Goal: Task Accomplishment & Management: Complete application form

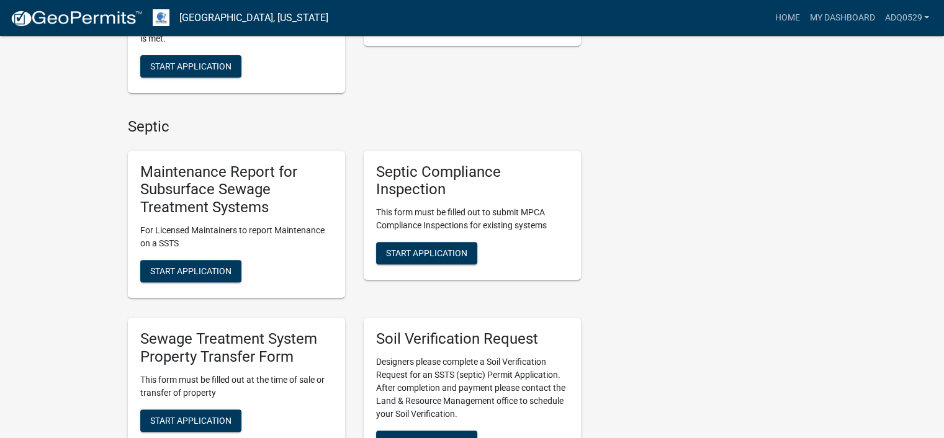
scroll to position [621, 0]
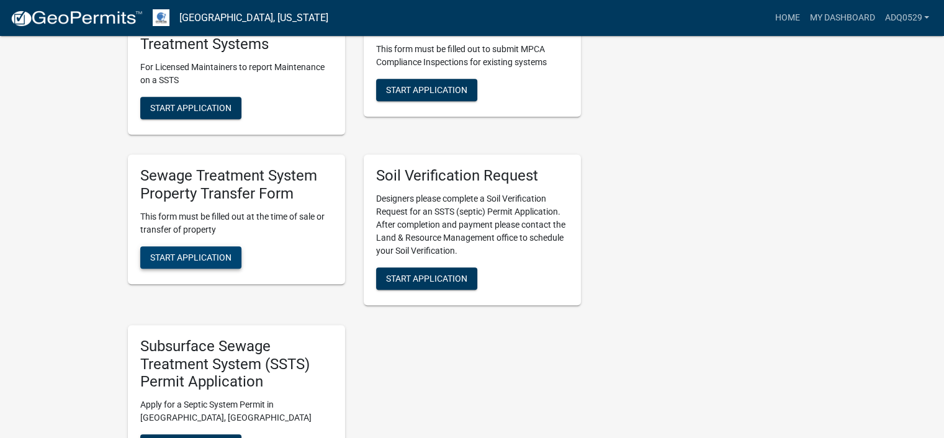
click at [228, 254] on span "Start Application" at bounding box center [190, 257] width 81 height 10
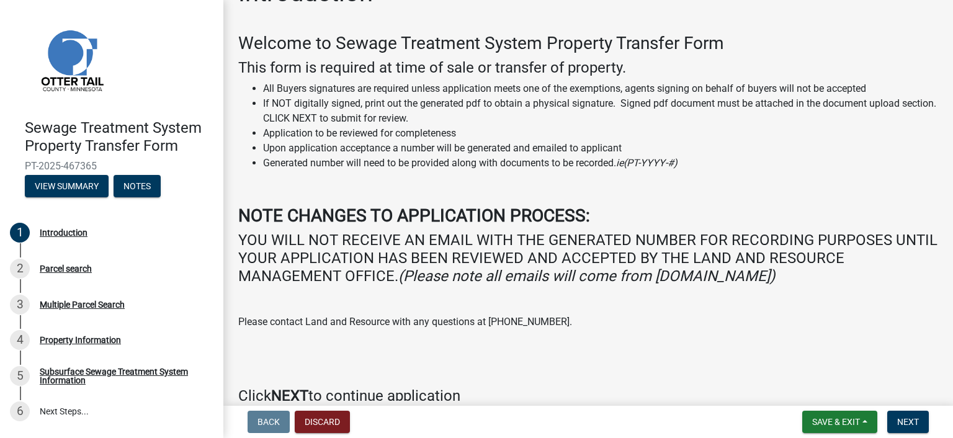
scroll to position [99, 0]
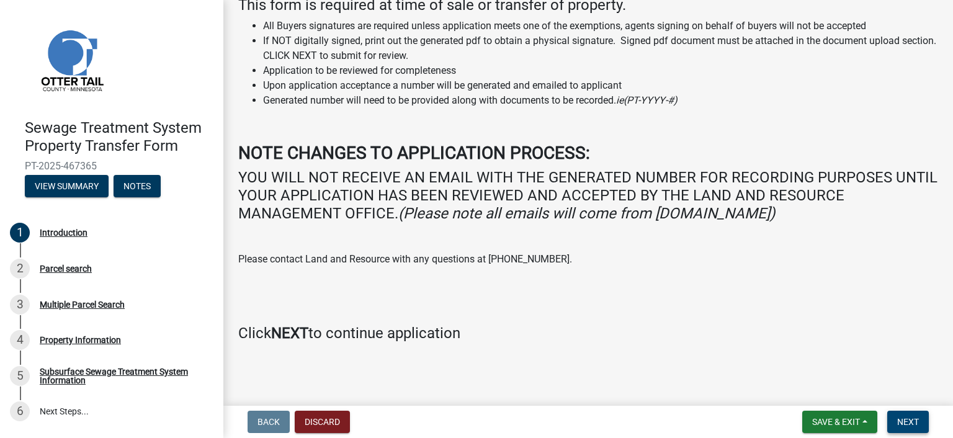
click at [899, 417] on span "Next" at bounding box center [908, 422] width 22 height 10
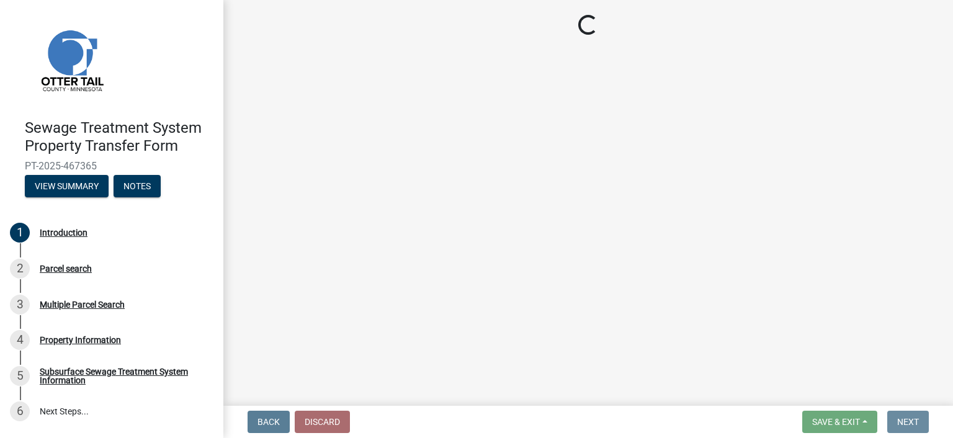
scroll to position [0, 0]
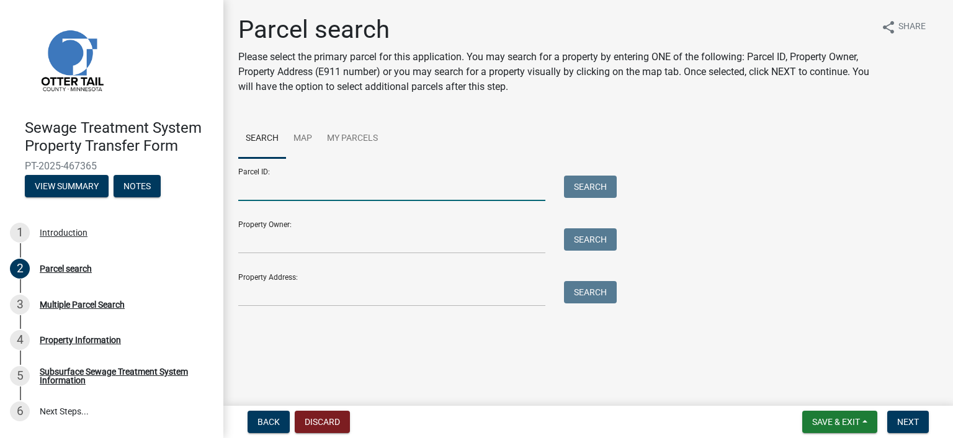
click at [266, 191] on input "Parcel ID:" at bounding box center [391, 188] width 307 height 25
paste input "76.000.99.0439.001"
type input "76.000.99.0439.001"
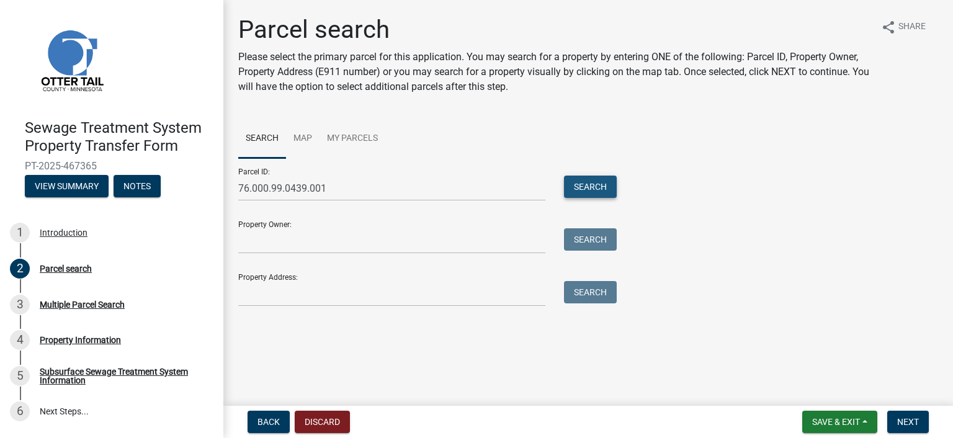
click at [581, 185] on button "Search" at bounding box center [590, 187] width 53 height 22
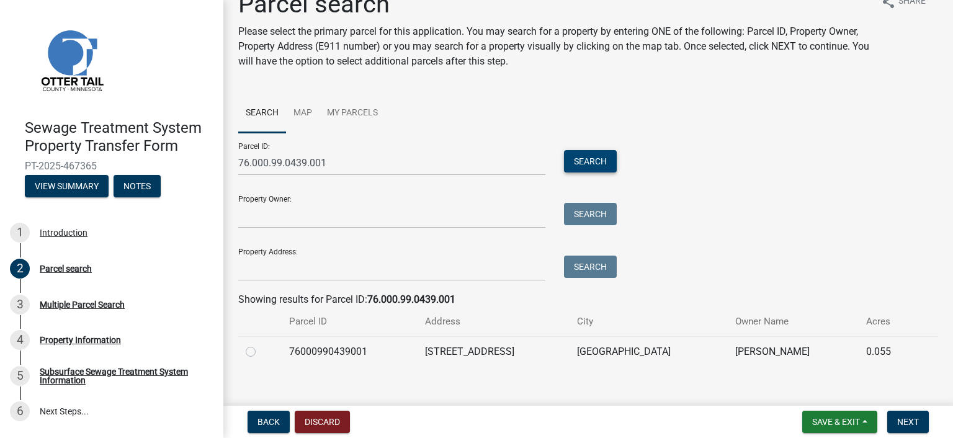
scroll to position [40, 0]
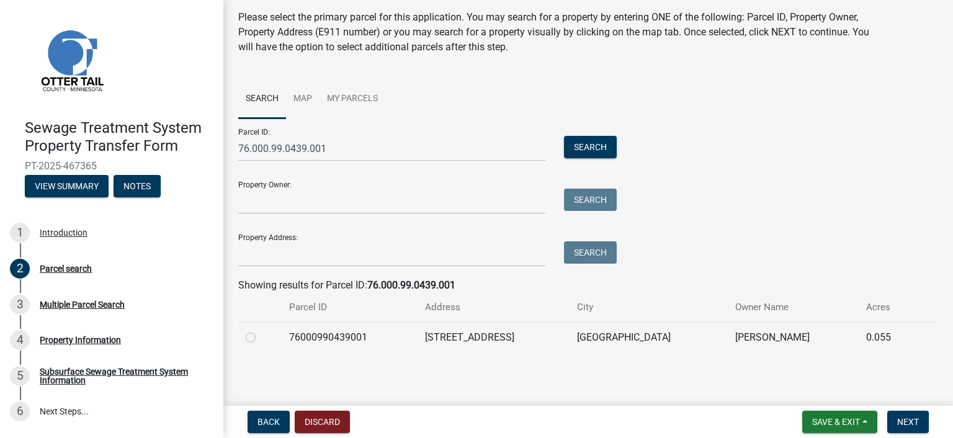
click at [258, 335] on div at bounding box center [260, 337] width 29 height 15
click at [261, 330] on label at bounding box center [261, 330] width 0 height 0
click at [261, 337] on input "radio" at bounding box center [265, 334] width 8 height 8
radio input "true"
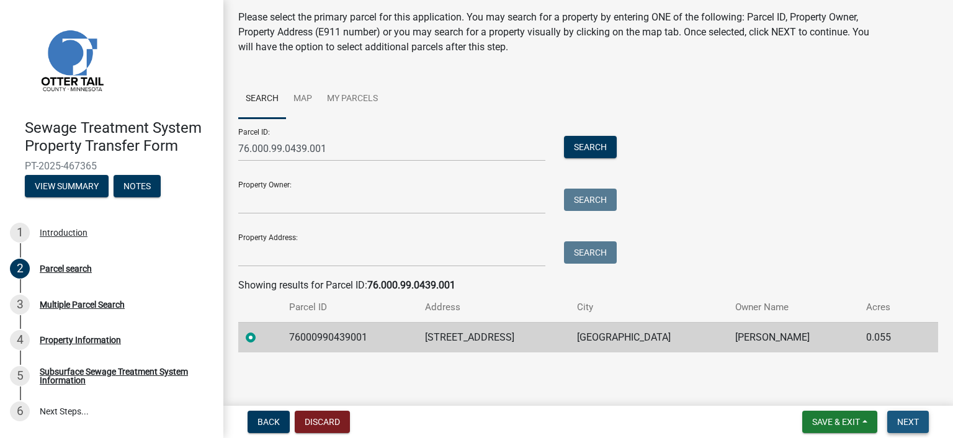
click at [891, 418] on button "Next" at bounding box center [908, 422] width 42 height 22
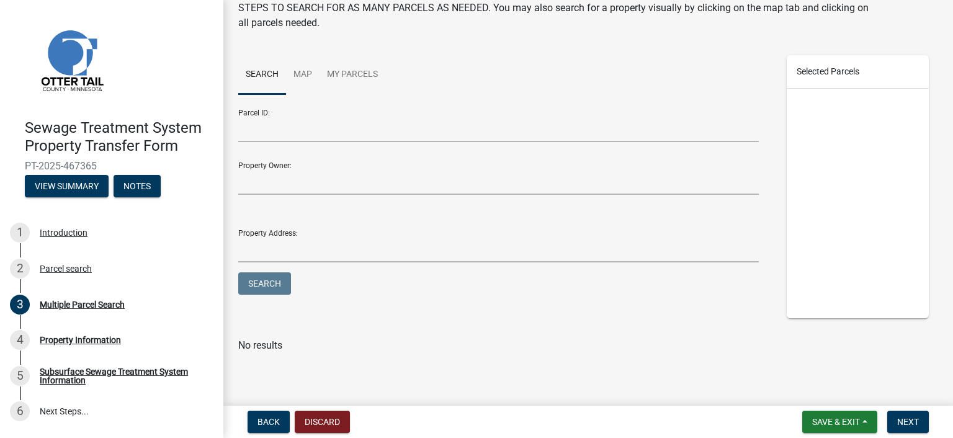
scroll to position [94, 0]
click at [904, 411] on button "Next" at bounding box center [908, 422] width 42 height 22
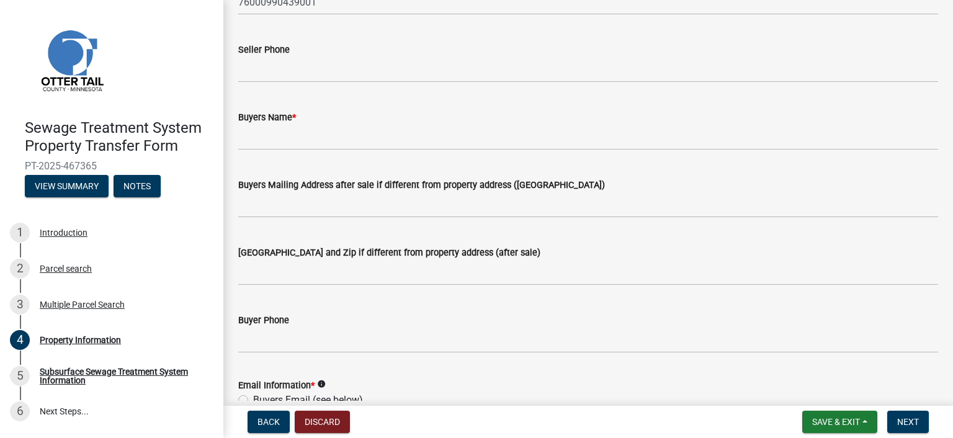
scroll to position [186, 0]
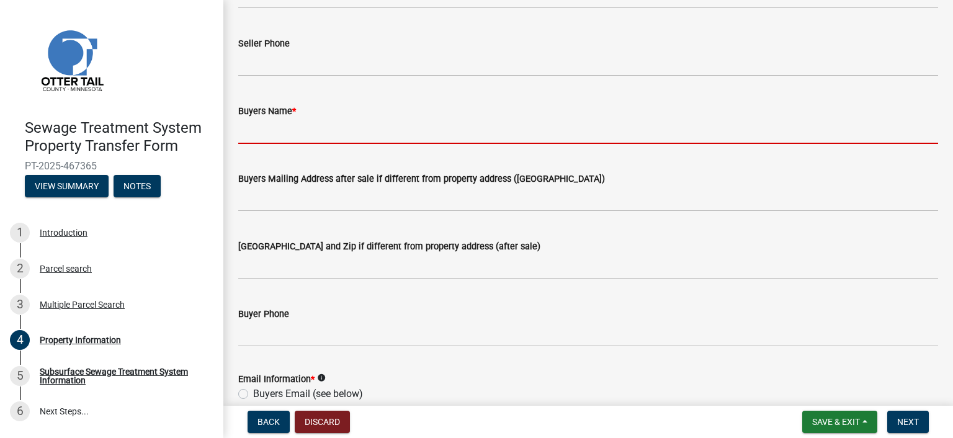
click at [272, 133] on input "Buyers Name *" at bounding box center [588, 131] width 700 height 25
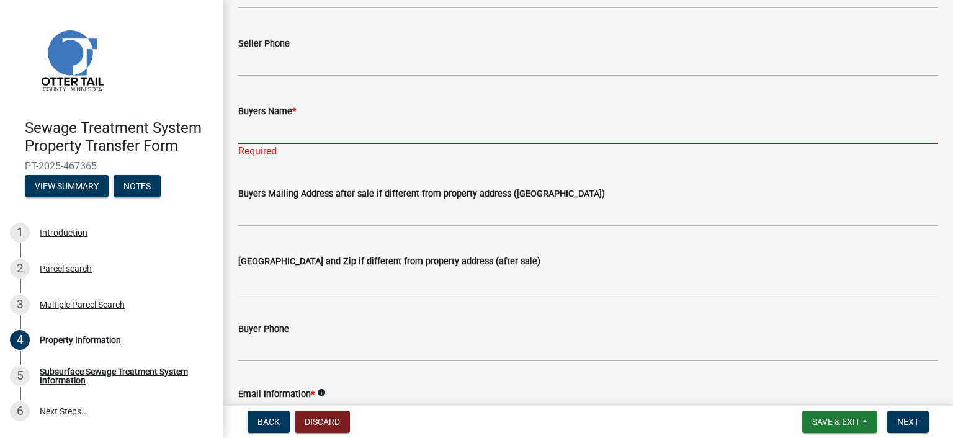
click at [297, 130] on input "Buyers Name *" at bounding box center [588, 131] width 700 height 25
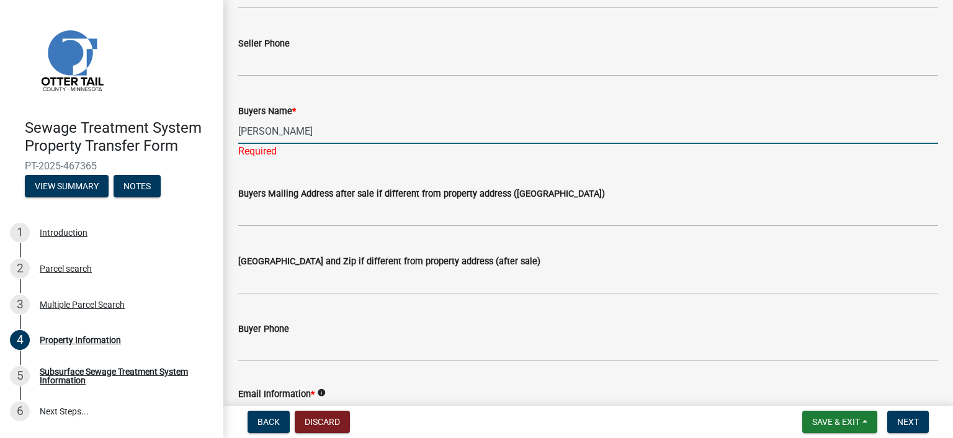
type input "[PERSON_NAME]"
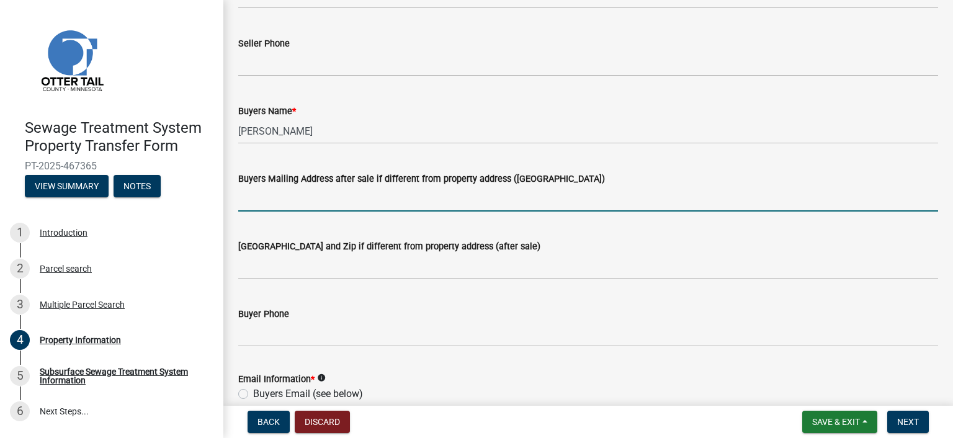
scroll to position [372, 0]
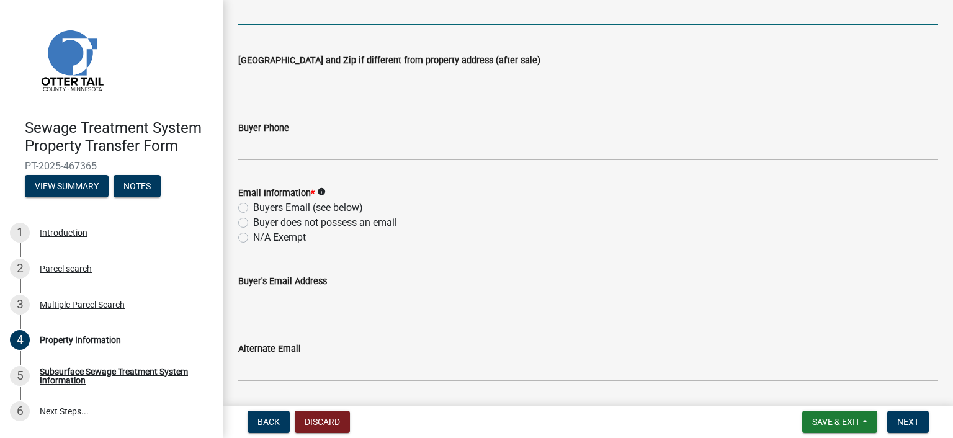
click at [281, 234] on label "N/A Exempt" at bounding box center [279, 237] width 53 height 15
click at [261, 234] on input "N/A Exempt" at bounding box center [257, 234] width 8 height 8
radio input "true"
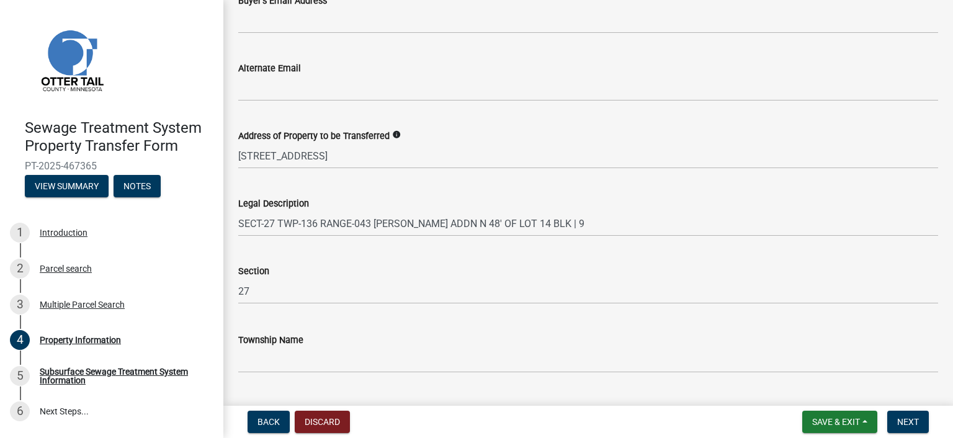
scroll to position [683, 0]
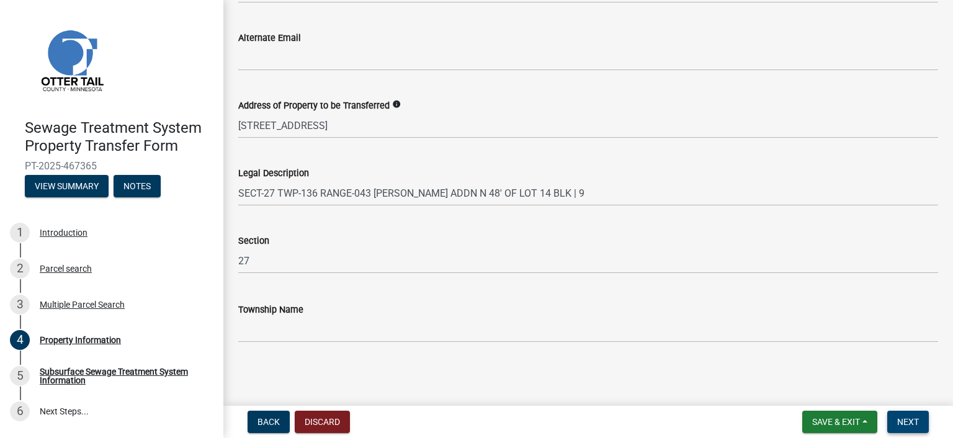
click at [905, 417] on span "Next" at bounding box center [908, 422] width 22 height 10
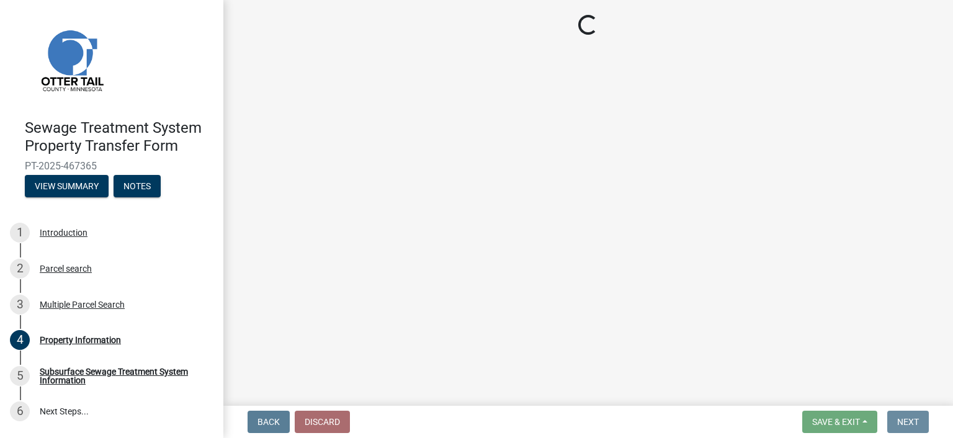
scroll to position [0, 0]
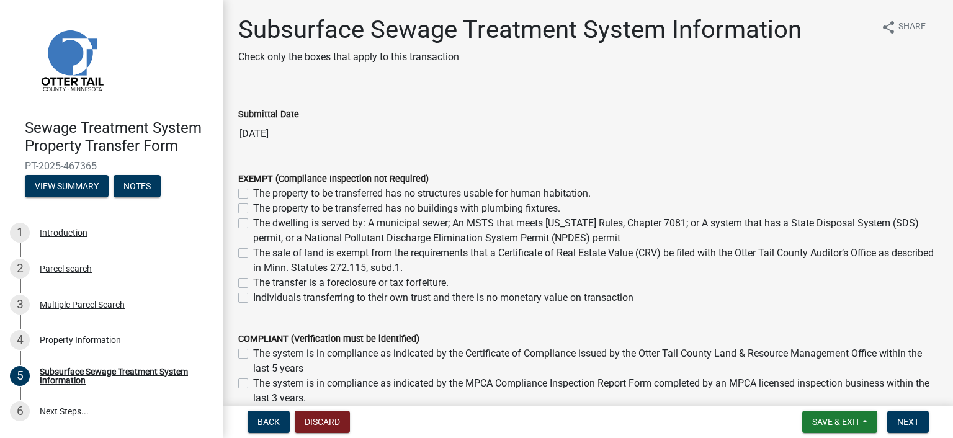
click at [253, 220] on label "The dwelling is served by: A municipal sewer; An MSTS that meets [US_STATE] Rul…" at bounding box center [595, 231] width 685 height 30
click at [253, 220] on input "The dwelling is served by: A municipal sewer; An MSTS that meets [US_STATE] Rul…" at bounding box center [257, 220] width 8 height 8
checkbox input "true"
checkbox input "false"
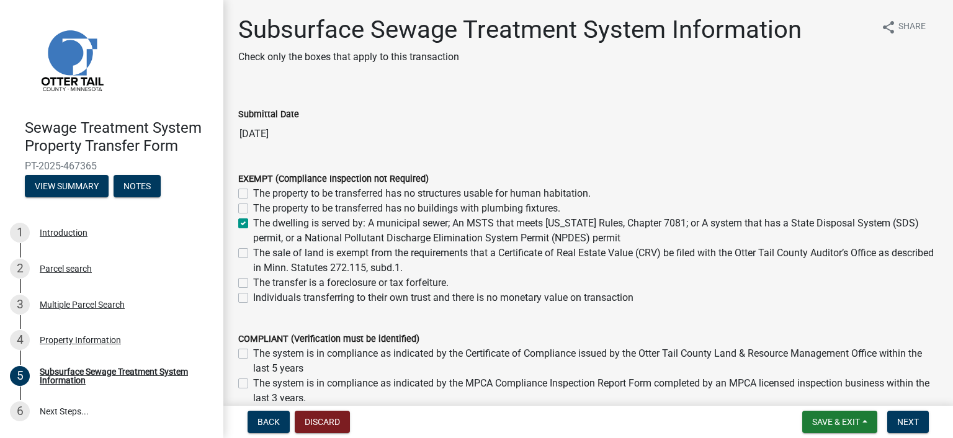
checkbox input "true"
checkbox input "false"
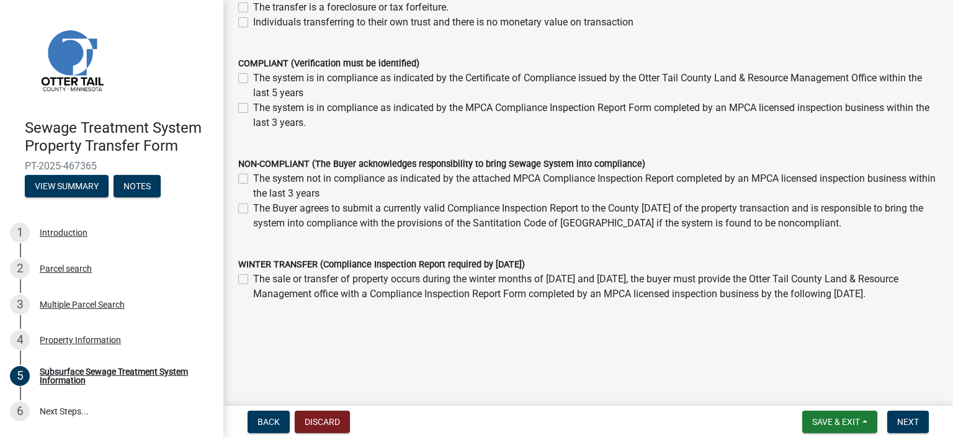
scroll to position [276, 0]
click at [908, 421] on span "Next" at bounding box center [908, 422] width 22 height 10
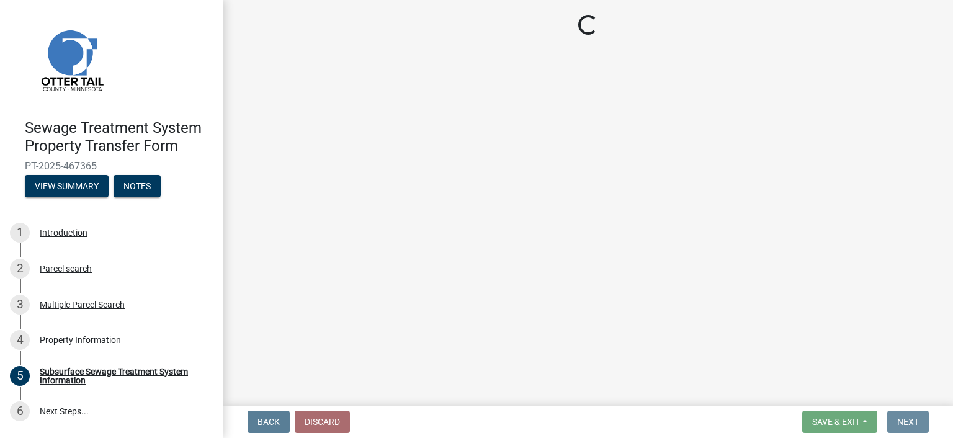
scroll to position [0, 0]
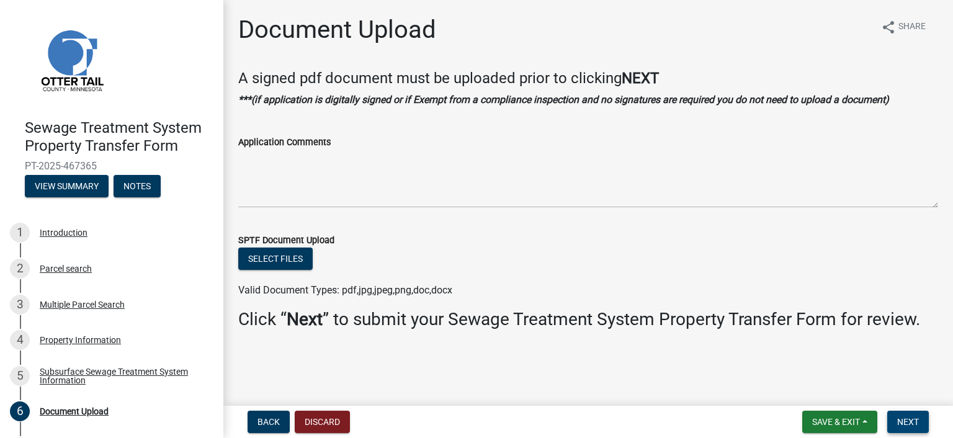
click at [899, 418] on span "Next" at bounding box center [908, 422] width 22 height 10
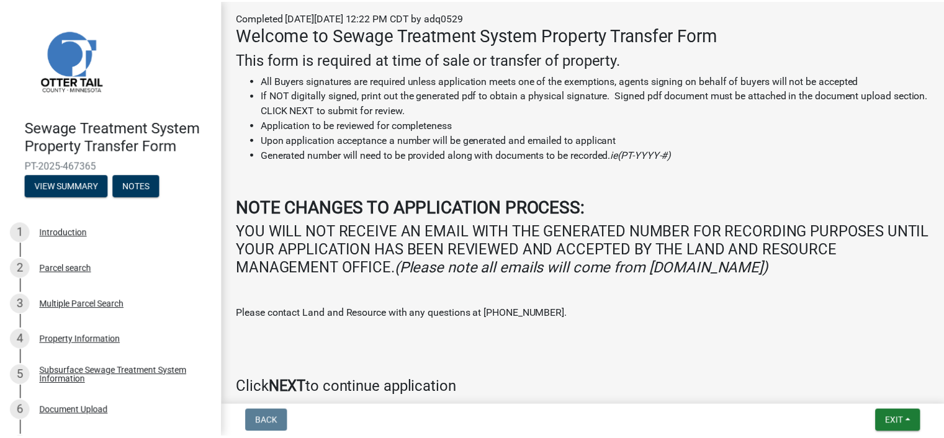
scroll to position [233, 0]
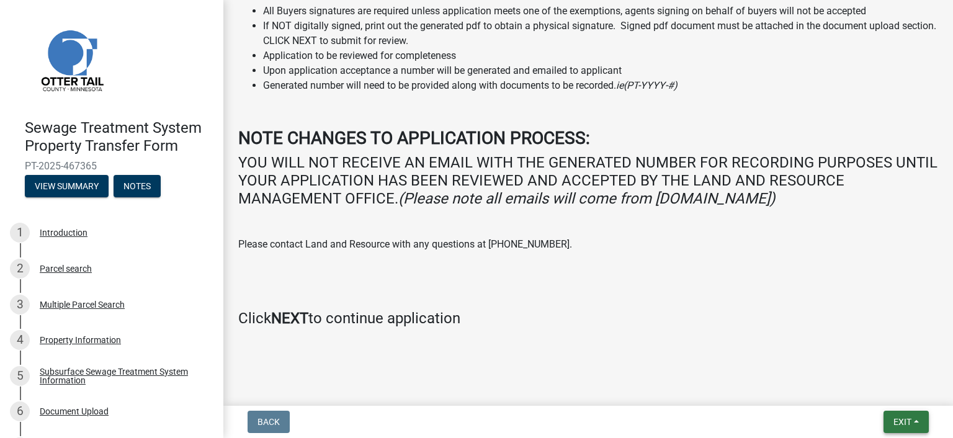
click at [899, 414] on button "Exit" at bounding box center [906, 422] width 45 height 22
click at [882, 389] on button "Save & Exit" at bounding box center [879, 390] width 99 height 30
